Goal: Task Accomplishment & Management: Use online tool/utility

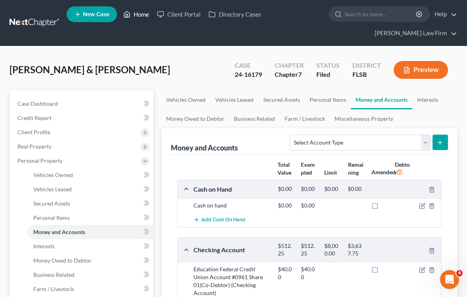
click at [144, 15] on link "Home" at bounding box center [136, 14] width 34 height 14
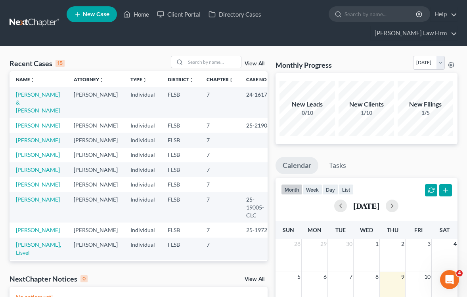
click at [41, 122] on link "[PERSON_NAME]" at bounding box center [38, 125] width 44 height 7
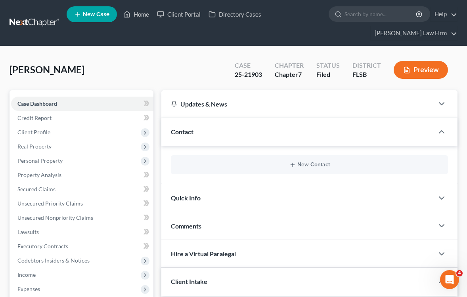
click at [420, 61] on button "Preview" at bounding box center [421, 70] width 54 height 18
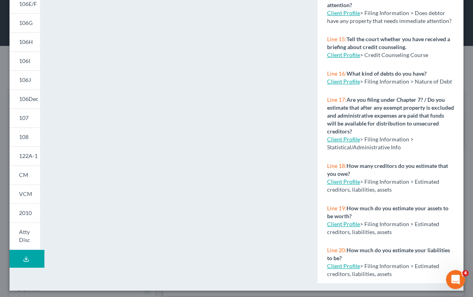
scroll to position [150, 0]
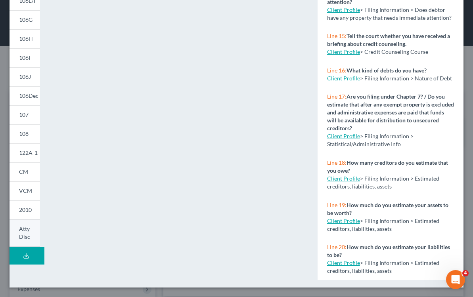
click at [24, 231] on span "Atty Disc" at bounding box center [24, 233] width 11 height 15
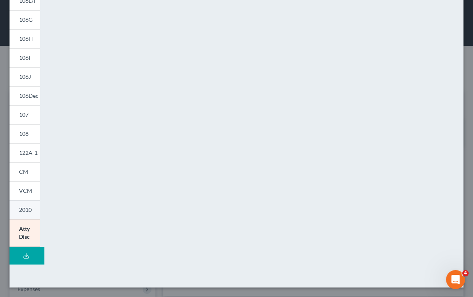
click at [31, 209] on span "2010" at bounding box center [25, 210] width 13 height 7
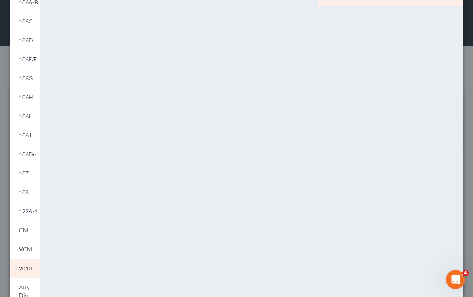
scroll to position [0, 0]
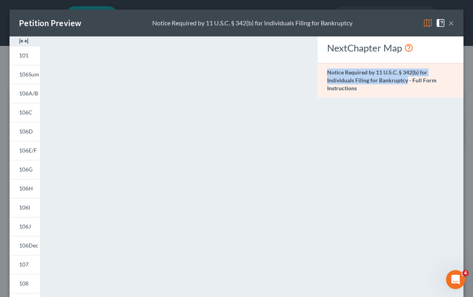
drag, startPoint x: 324, startPoint y: 73, endPoint x: 404, endPoint y: 78, distance: 79.5
click at [404, 78] on strong "Notice Required by 11 U.S.C. § 342(b) for Individuals Filing for Bankruptcy - F…" at bounding box center [381, 80] width 109 height 23
copy strong "Notice Required by 11 U.S.C. § 342(b) for Individuals Filing for Bankruptcy"
